Goal: Navigation & Orientation: Understand site structure

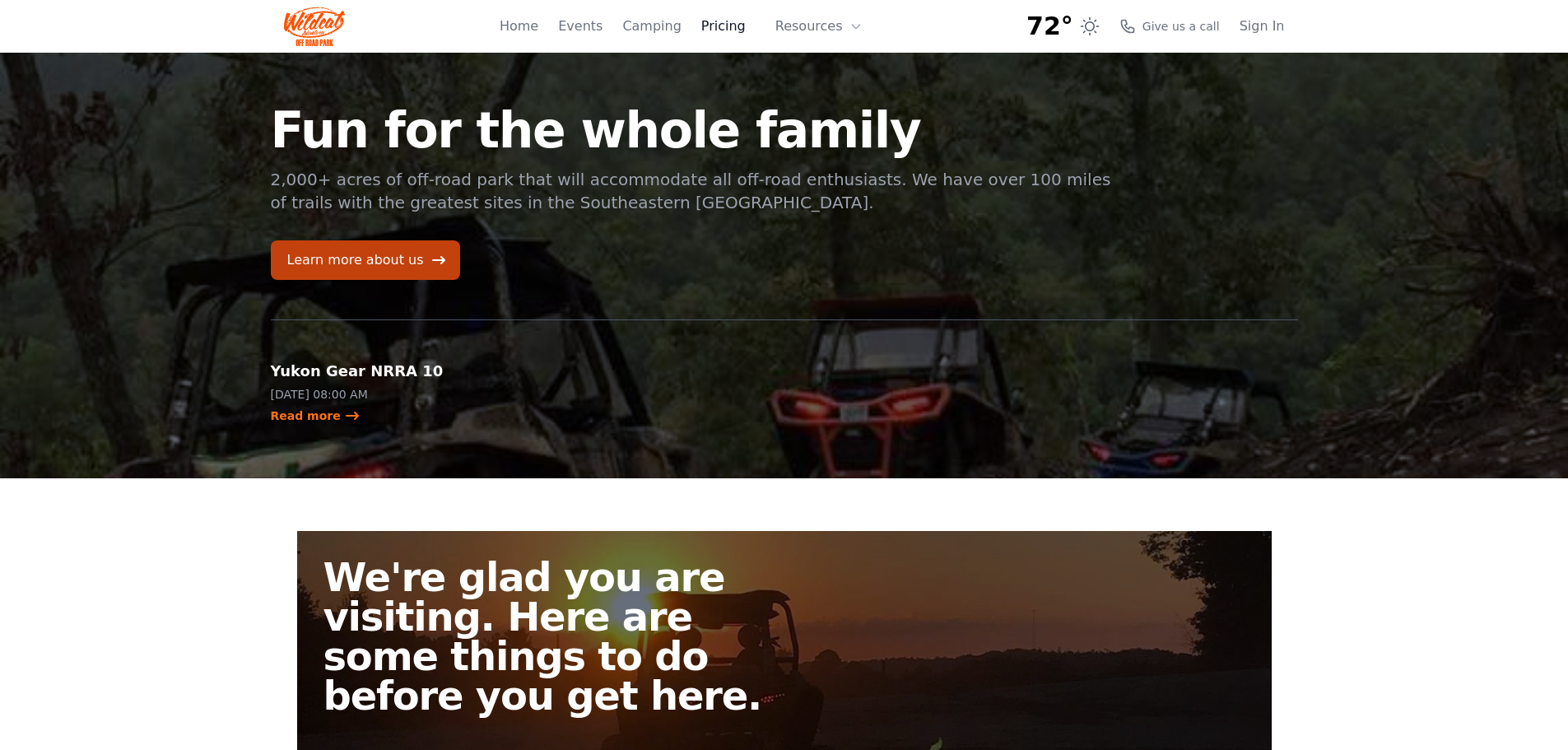
click at [730, 23] on link "Pricing" at bounding box center [724, 26] width 45 height 20
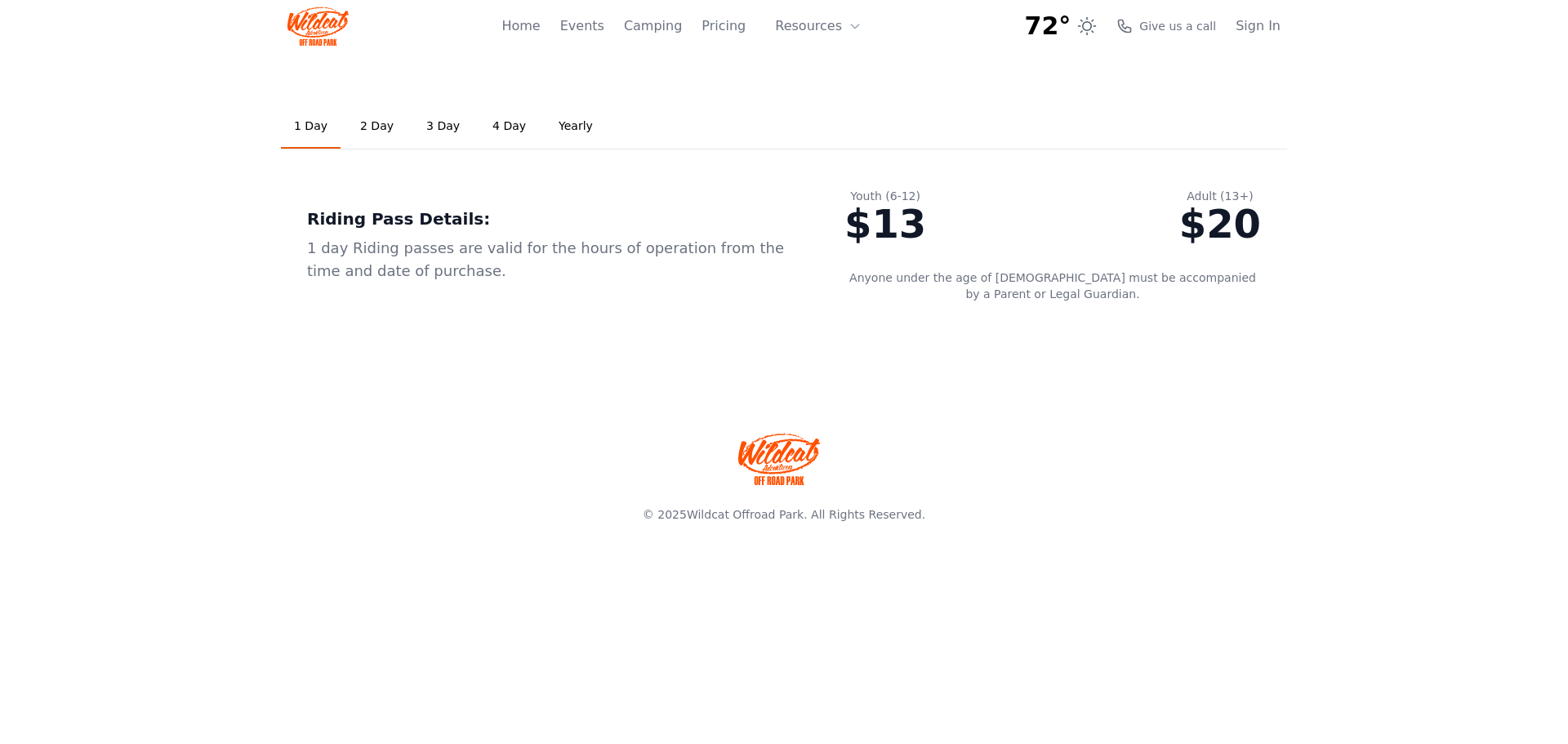
click at [368, 123] on link "2 Day" at bounding box center [377, 127] width 60 height 45
click at [444, 131] on link "3 Day" at bounding box center [443, 127] width 60 height 45
click at [298, 124] on link "1 Day" at bounding box center [311, 127] width 60 height 45
click at [540, 23] on link "Home" at bounding box center [520, 26] width 39 height 19
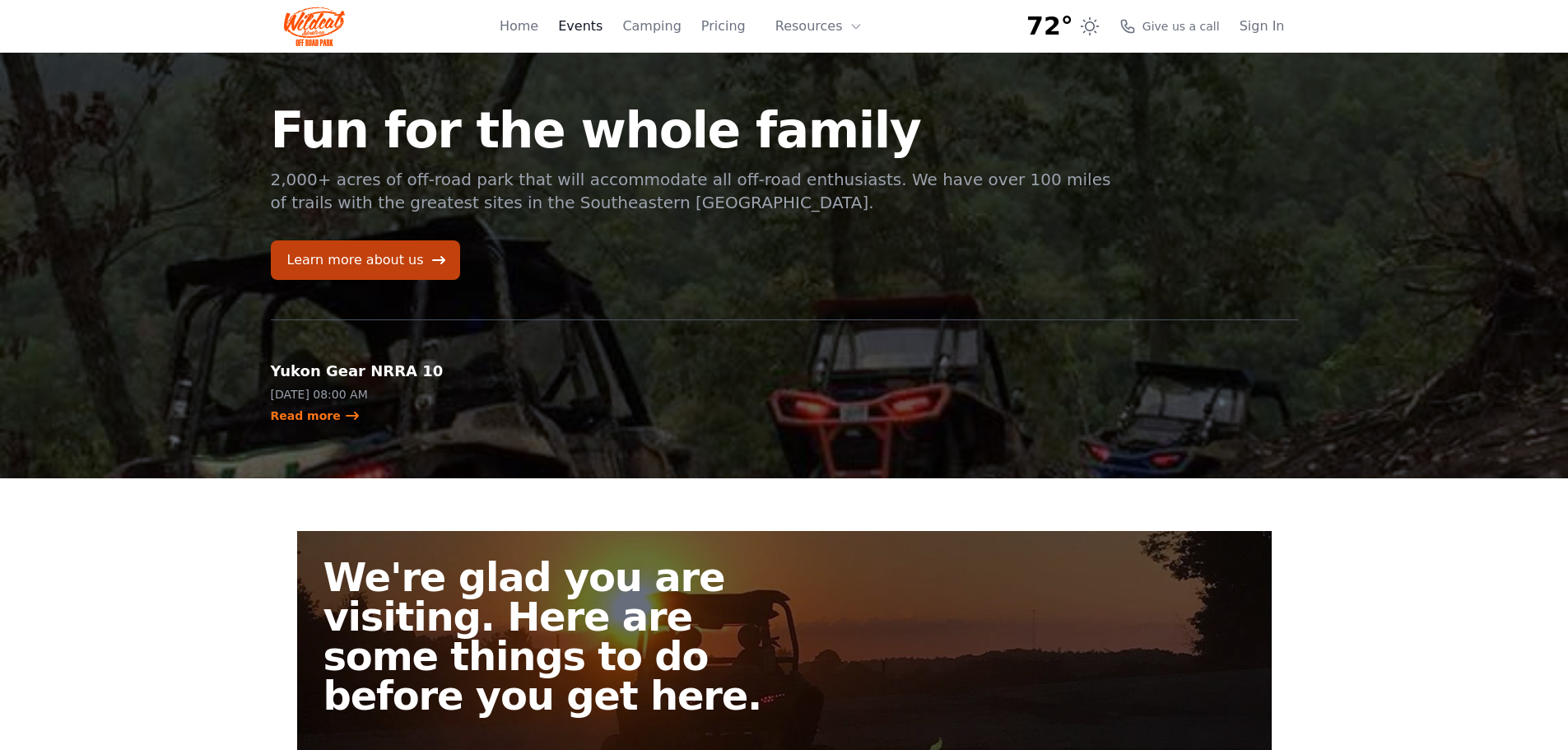
click at [603, 21] on link "Events" at bounding box center [580, 26] width 45 height 20
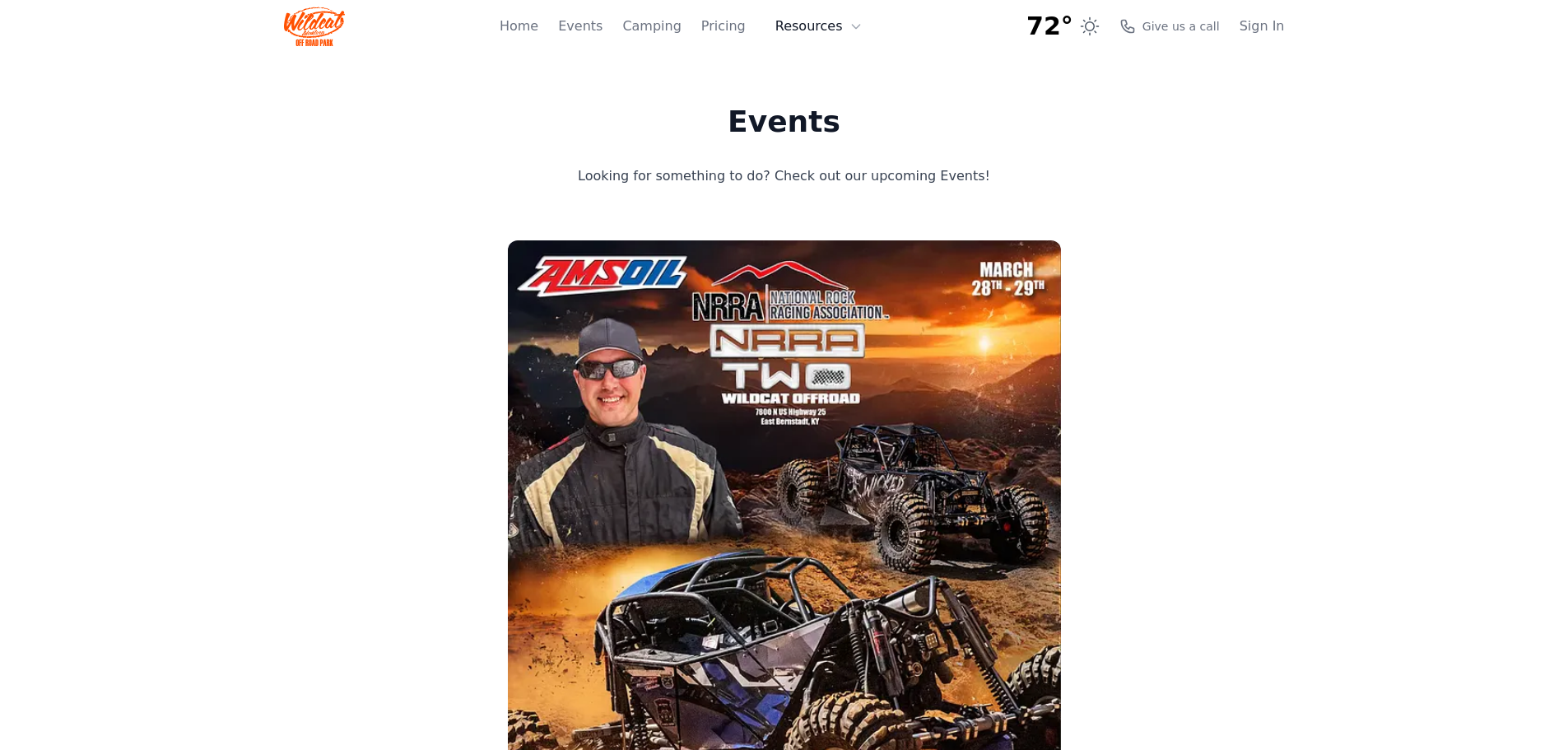
click at [815, 22] on button "Resources" at bounding box center [820, 26] width 107 height 33
click at [818, 66] on link "About" at bounding box center [845, 67] width 158 height 29
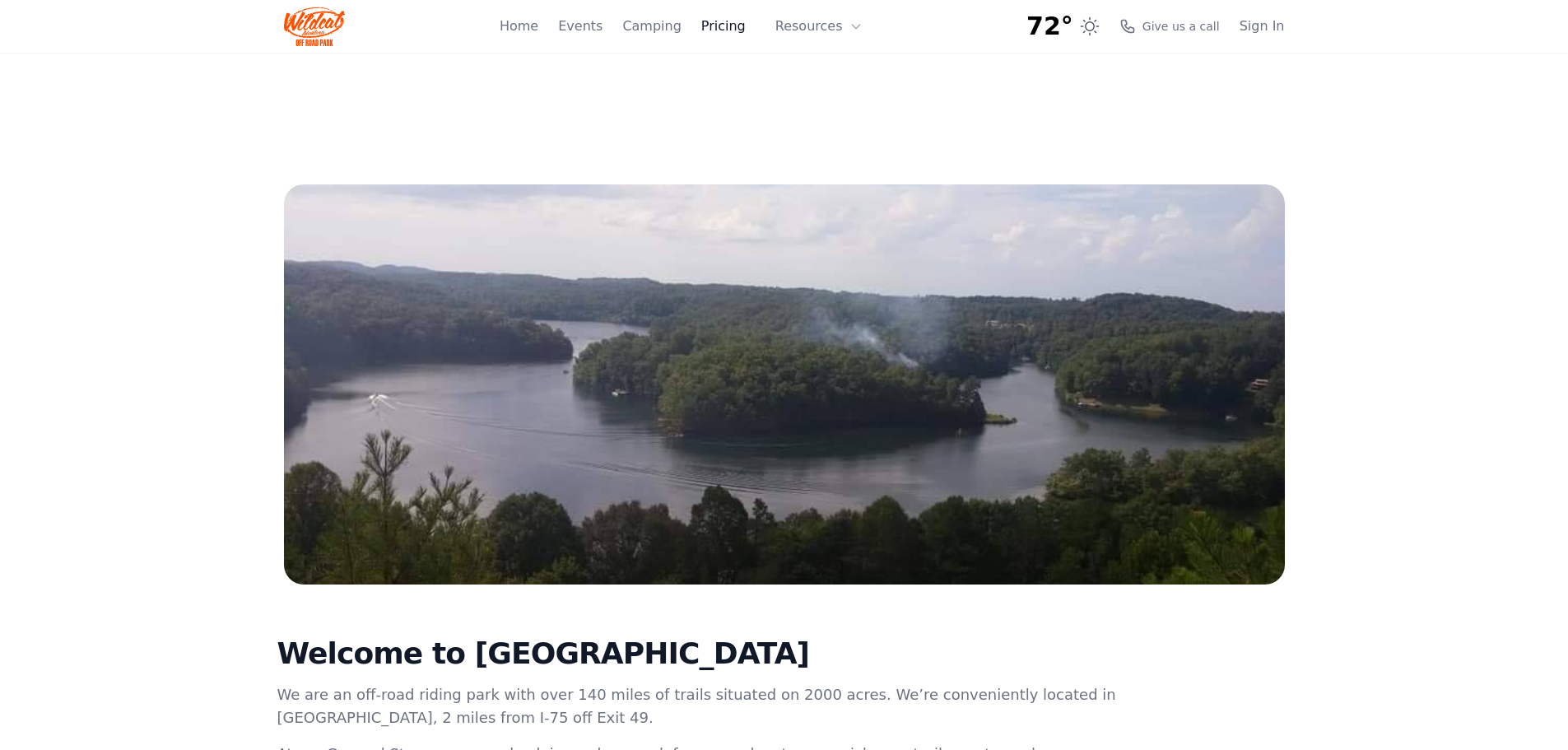
click at [735, 28] on link "Pricing" at bounding box center [724, 26] width 45 height 20
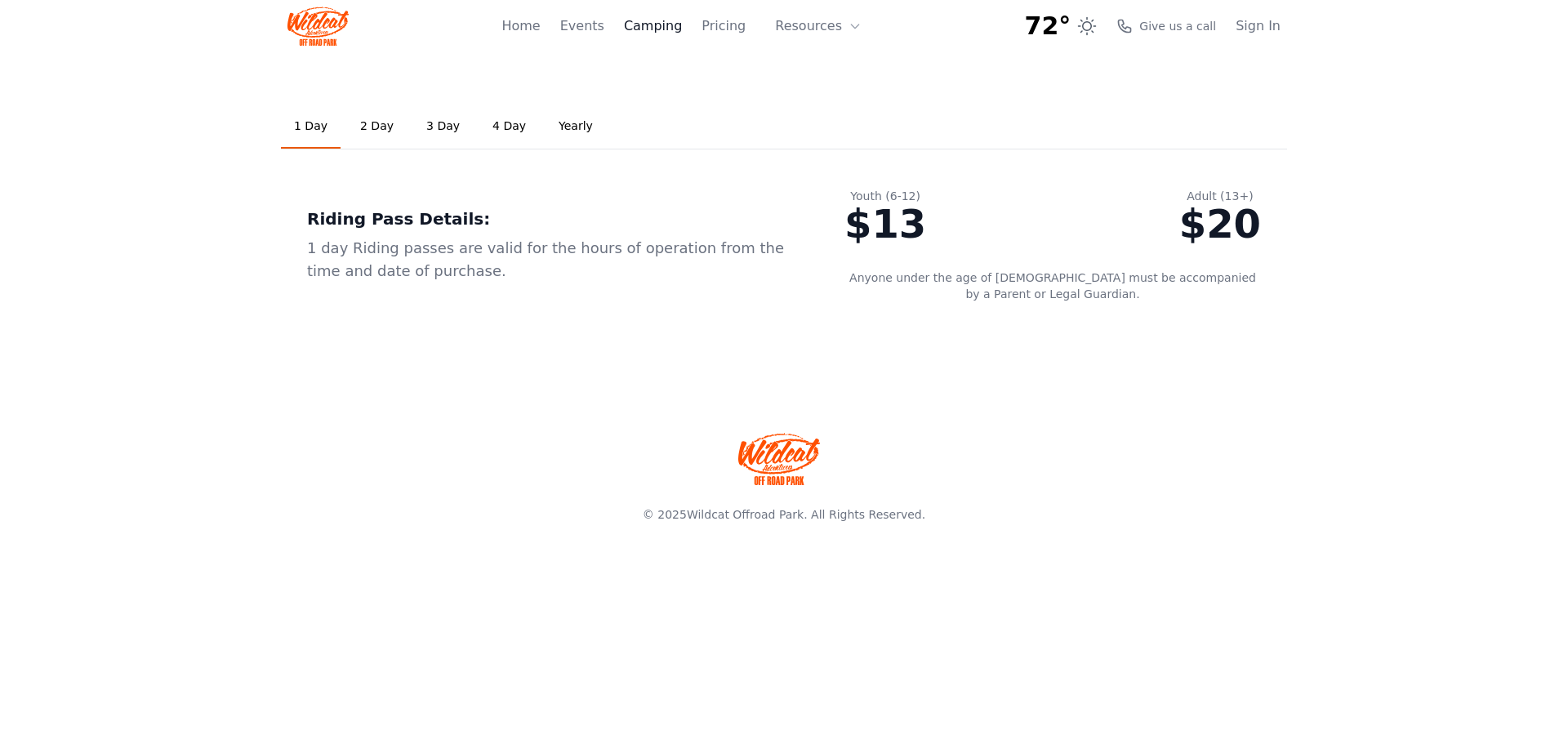
click at [654, 25] on link "Camping" at bounding box center [653, 26] width 58 height 19
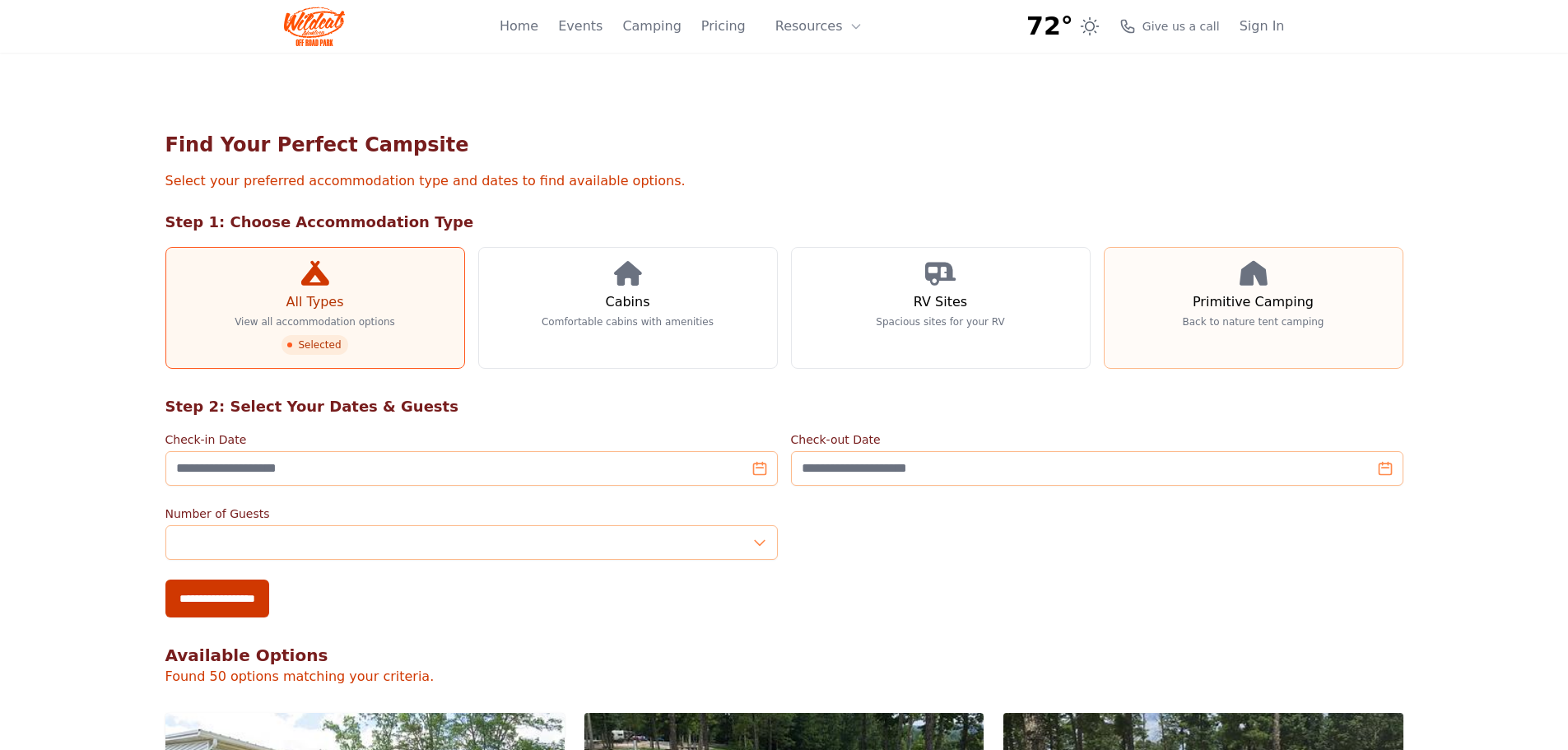
click at [1233, 320] on p "Back to nature tent camping" at bounding box center [1253, 321] width 142 height 13
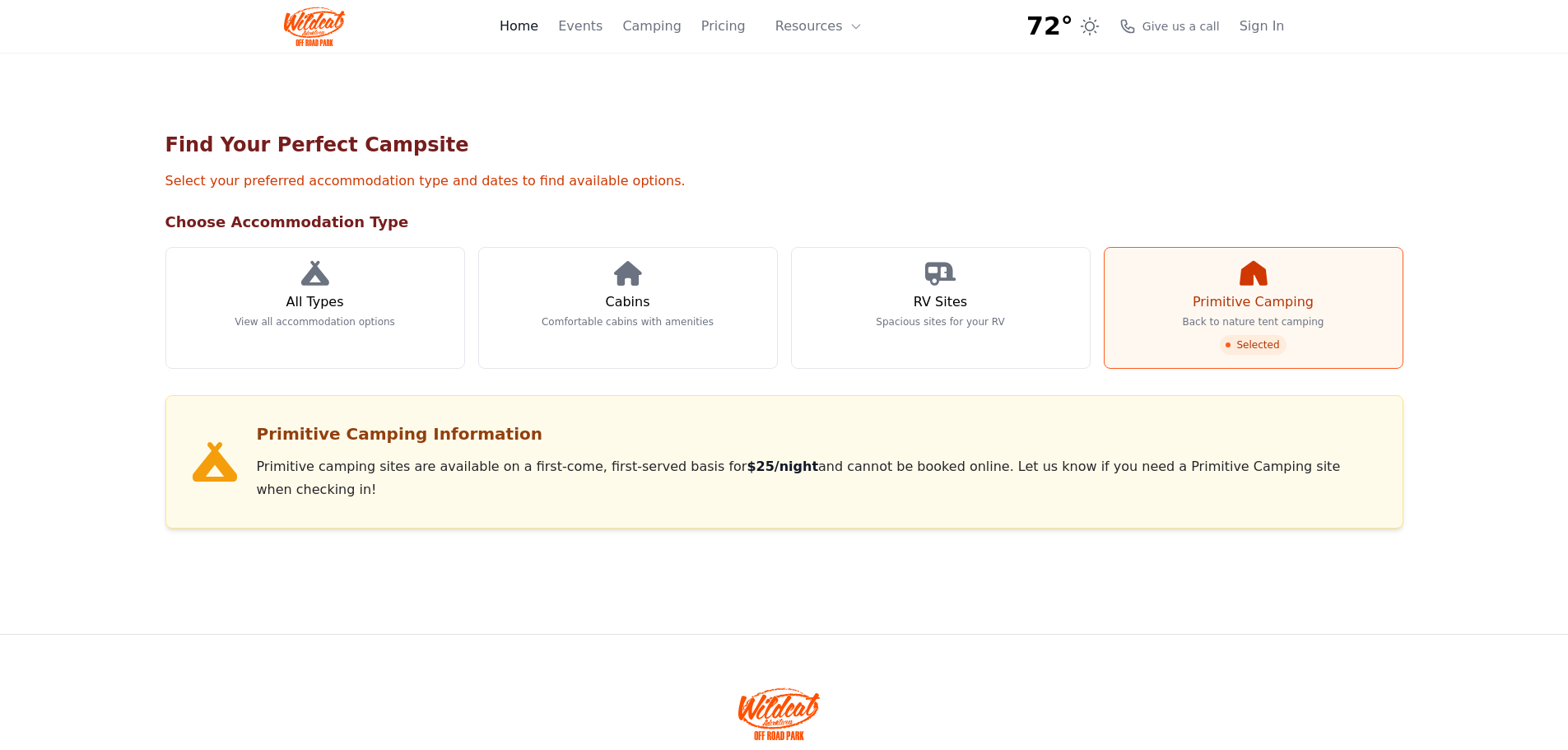
click at [535, 23] on link "Home" at bounding box center [519, 26] width 39 height 20
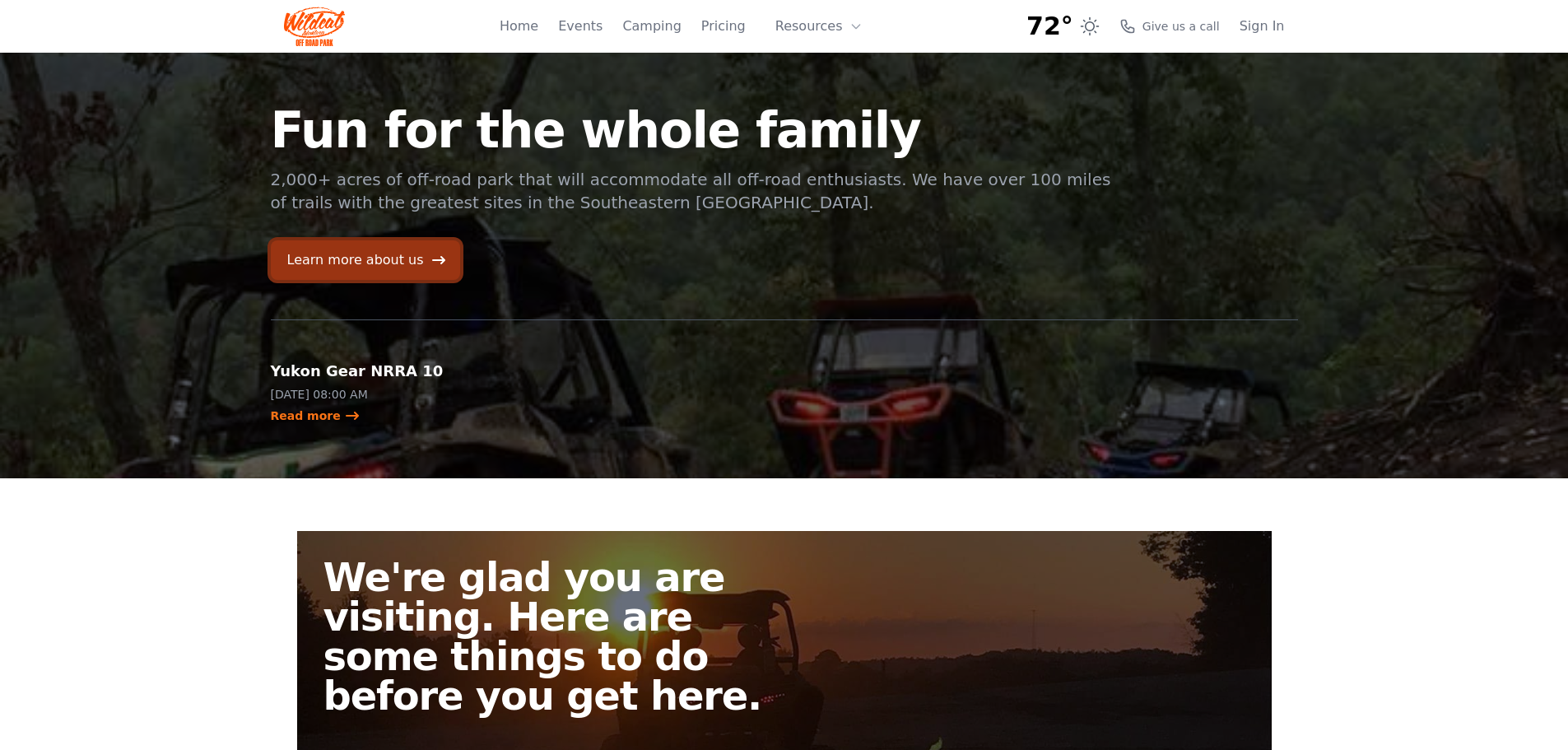
click at [405, 253] on link "Learn more about us" at bounding box center [365, 260] width 190 height 39
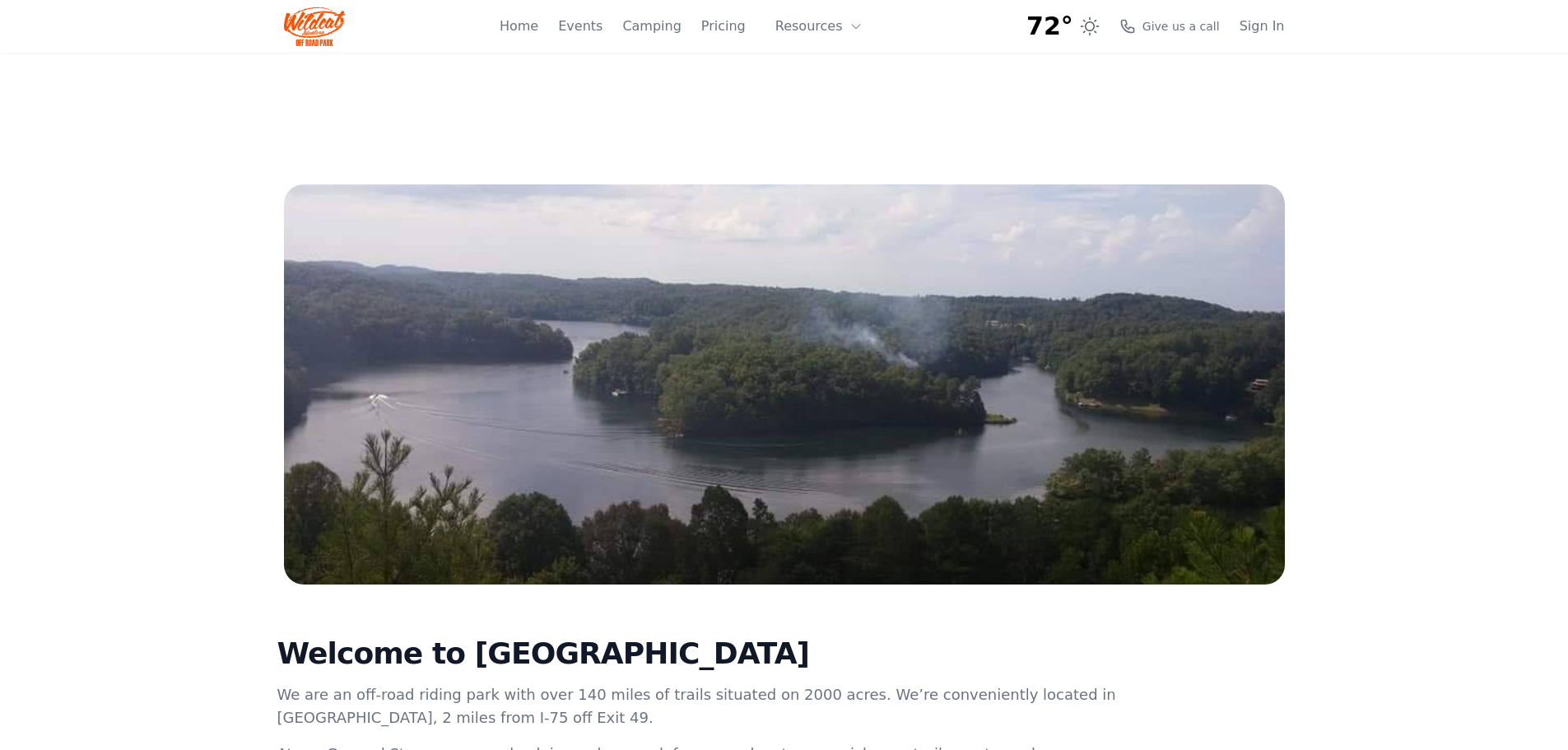
click at [317, 23] on img at bounding box center [315, 26] width 62 height 39
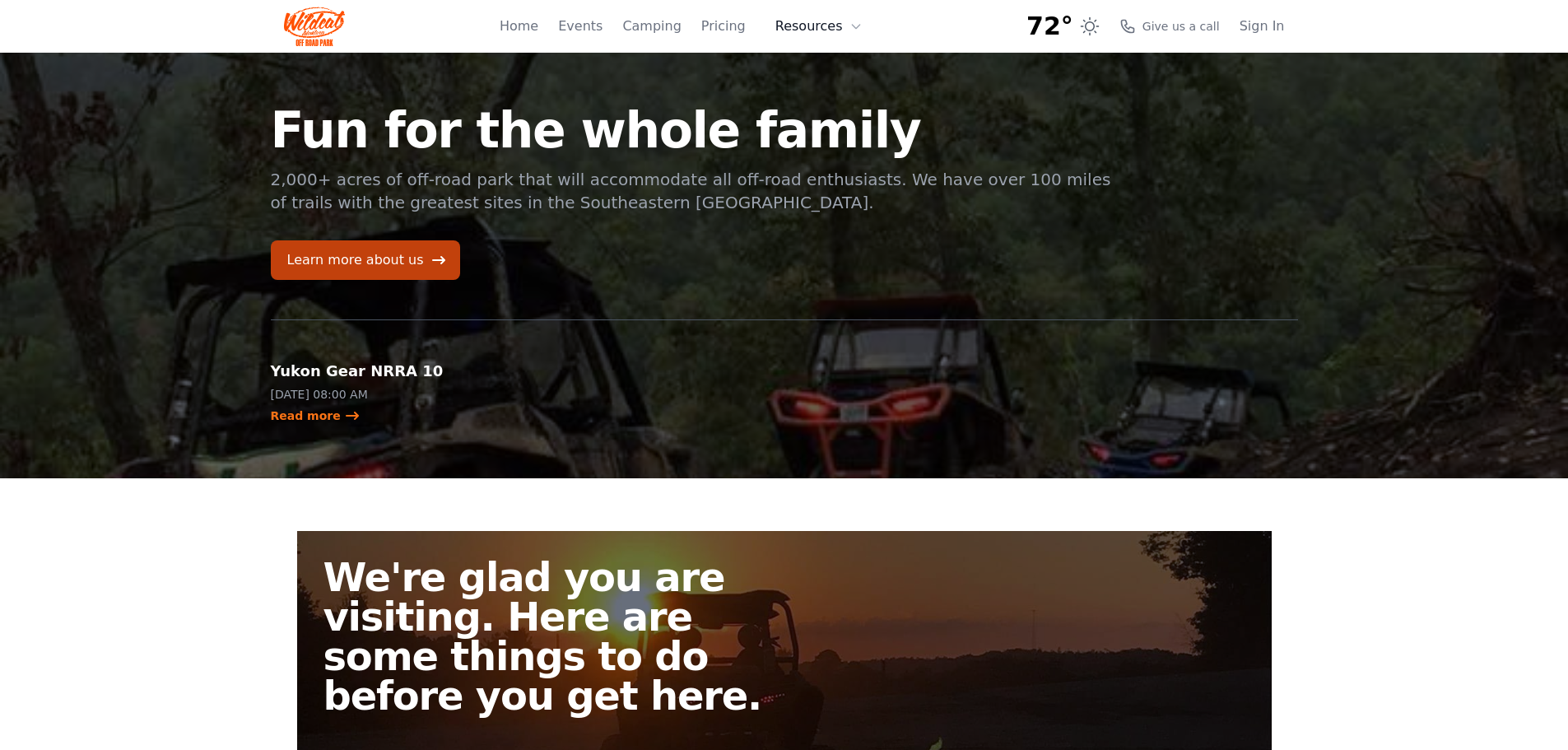
click at [817, 28] on button "Resources" at bounding box center [820, 26] width 107 height 33
click at [812, 96] on link "FAQ" at bounding box center [845, 97] width 158 height 29
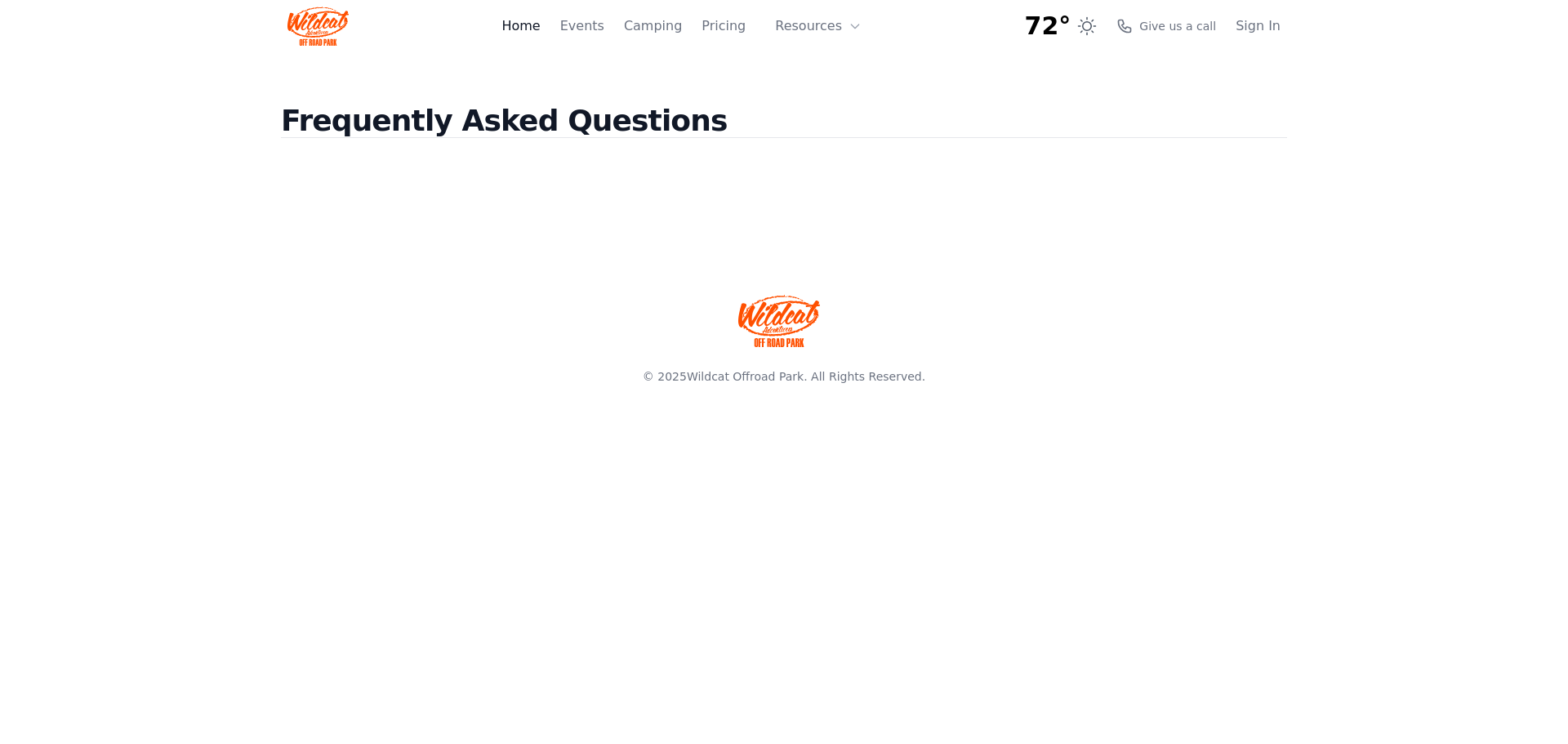
click at [538, 23] on link "Home" at bounding box center [520, 26] width 39 height 19
